Goal: Navigation & Orientation: Understand site structure

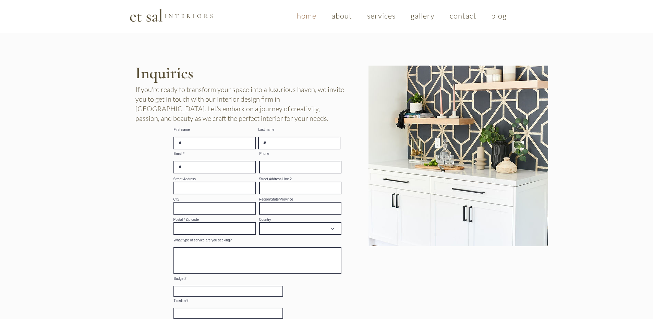
scroll to position [1203, 0]
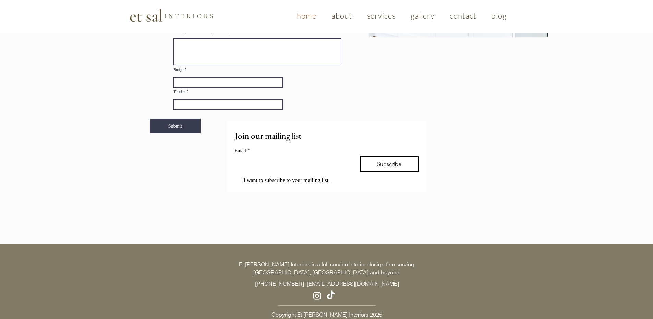
click at [312, 16] on span "home" at bounding box center [307, 15] width 20 height 9
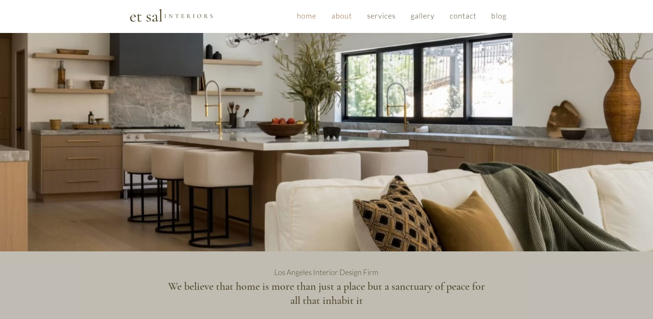
click at [345, 18] on span "about" at bounding box center [342, 15] width 21 height 9
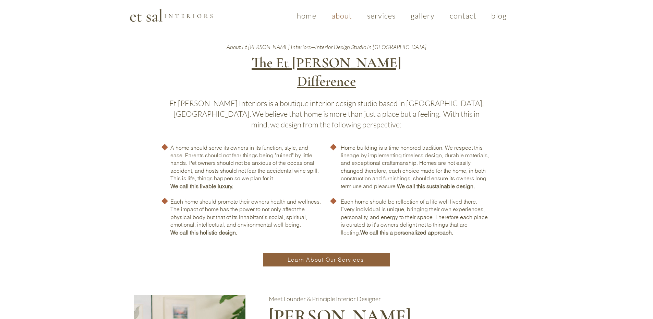
scroll to position [377, 0]
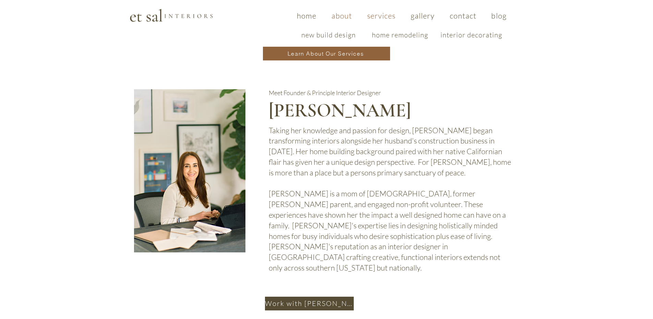
click at [379, 16] on span "services" at bounding box center [381, 15] width 29 height 9
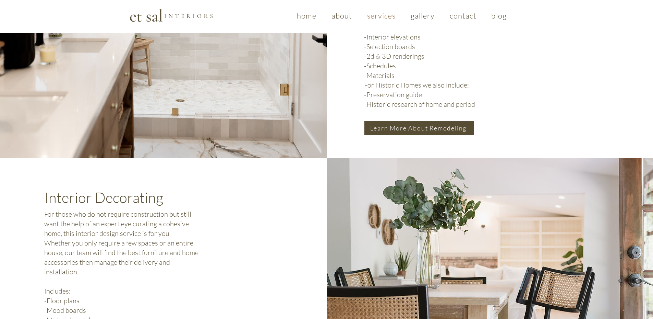
scroll to position [605, 0]
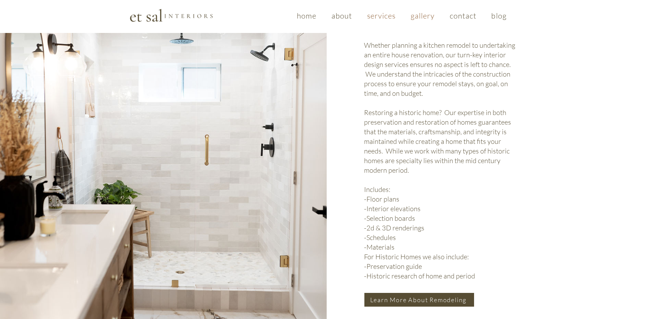
click at [433, 15] on span "gallery" at bounding box center [423, 15] width 24 height 9
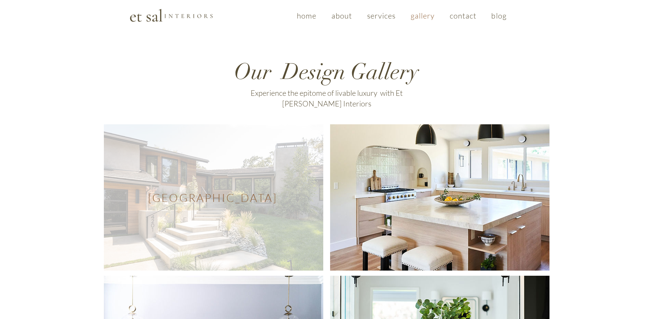
click at [246, 152] on span "Westlake Village Modern" at bounding box center [213, 197] width 219 height 146
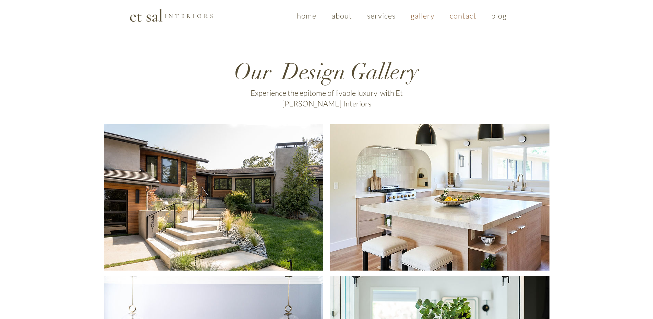
click at [466, 16] on span "contact" at bounding box center [463, 15] width 27 height 9
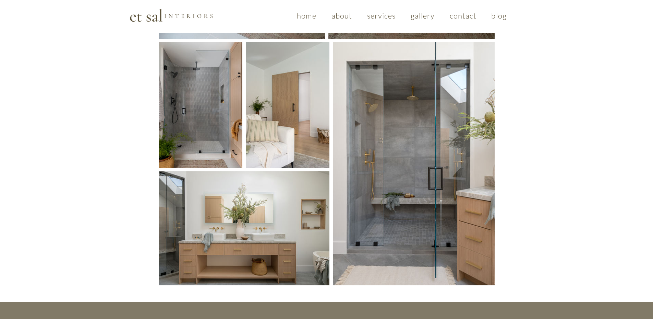
scroll to position [1027, 0]
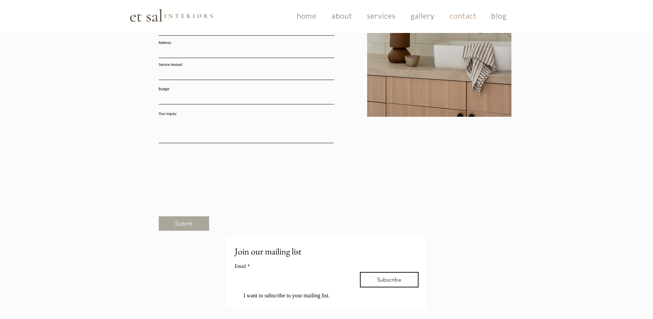
scroll to position [581, 0]
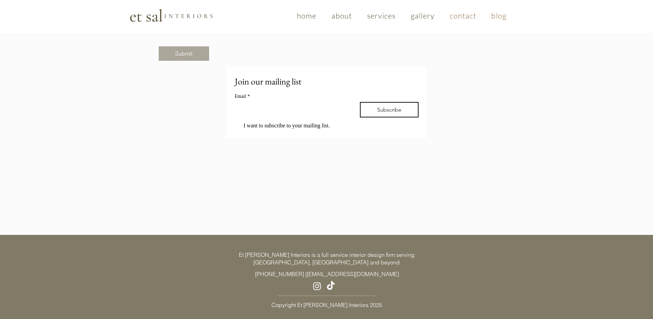
click at [500, 13] on span "blog" at bounding box center [498, 15] width 15 height 9
